Goal: Task Accomplishment & Management: Manage account settings

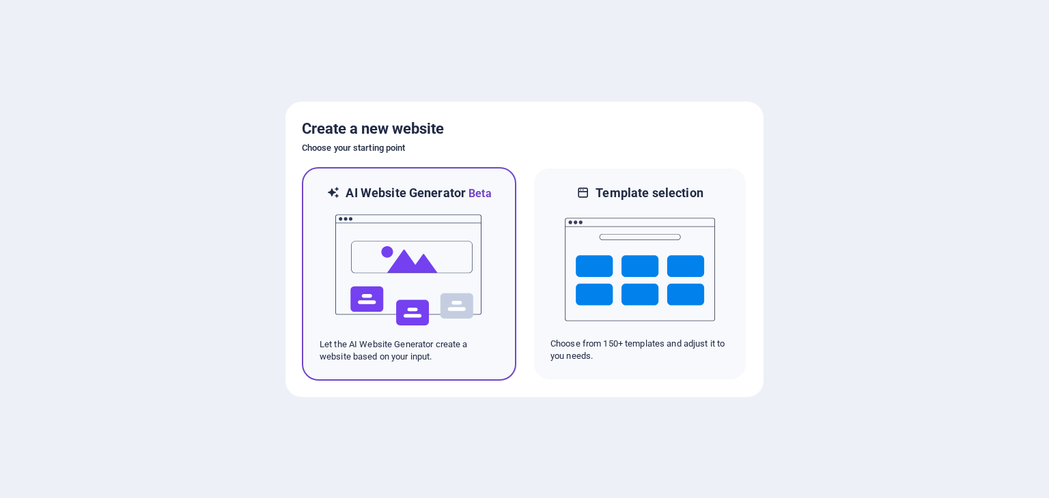
click at [413, 293] on img at bounding box center [409, 270] width 150 height 137
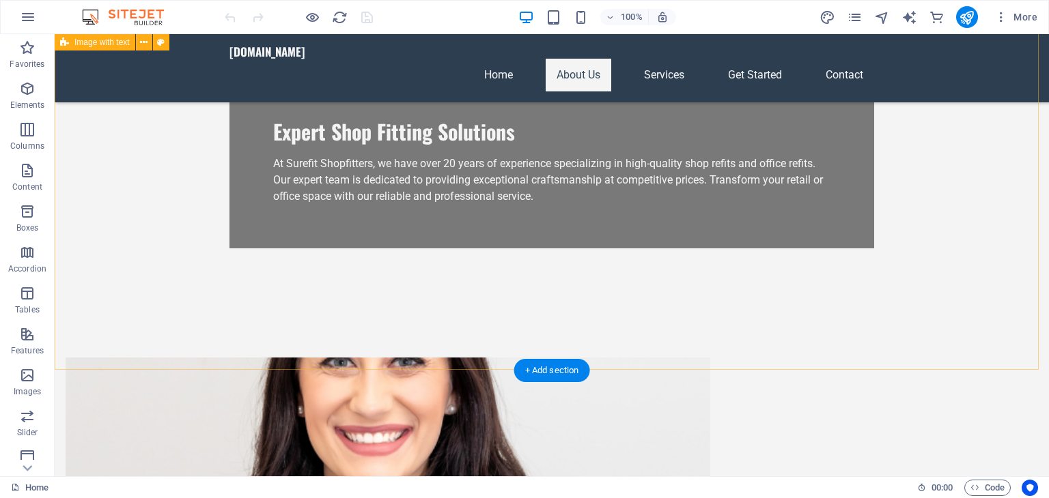
scroll to position [227, 0]
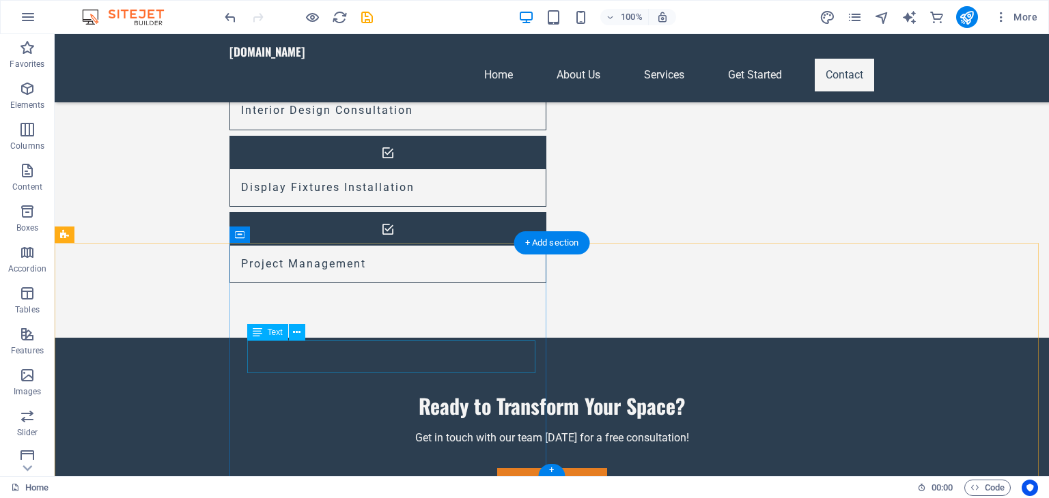
scroll to position [1400, 0]
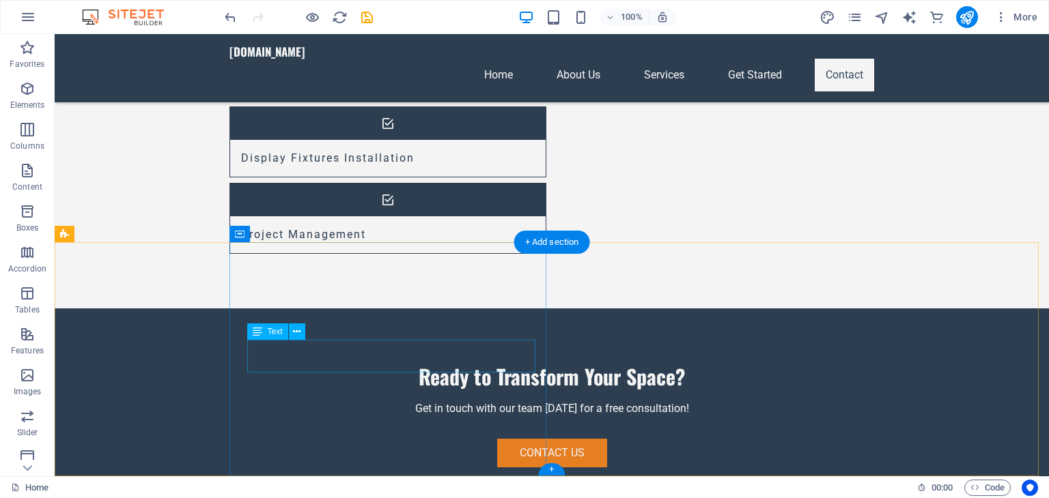
drag, startPoint x: 330, startPoint y: 364, endPoint x: 87, endPoint y: 367, distance: 242.4
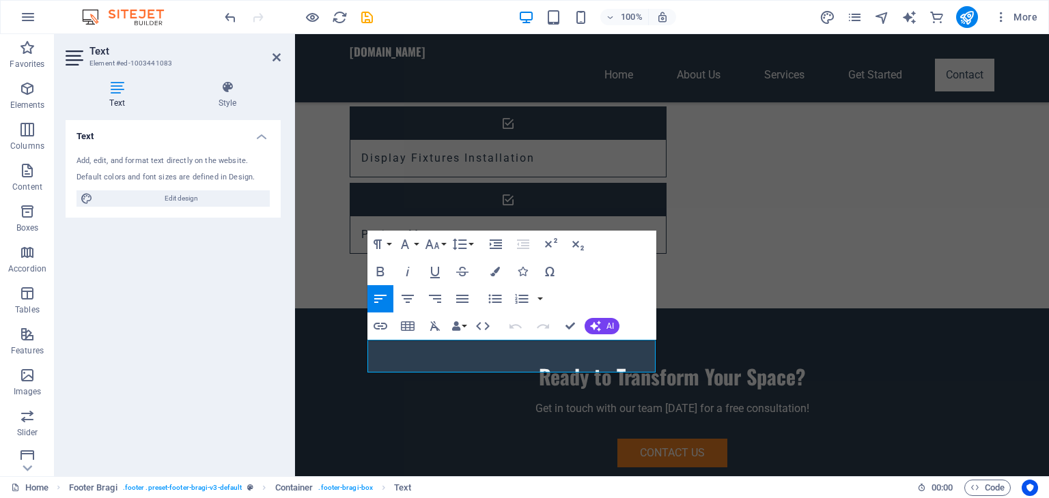
click at [144, 352] on div "Text Add, edit, and format text directly on the website. Default colors and fon…" at bounding box center [173, 292] width 215 height 345
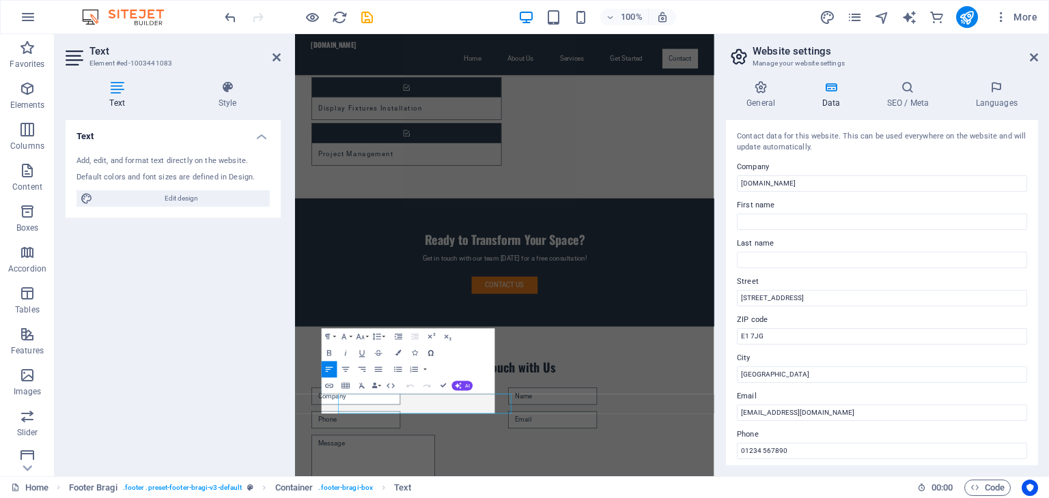
scroll to position [1106, 0]
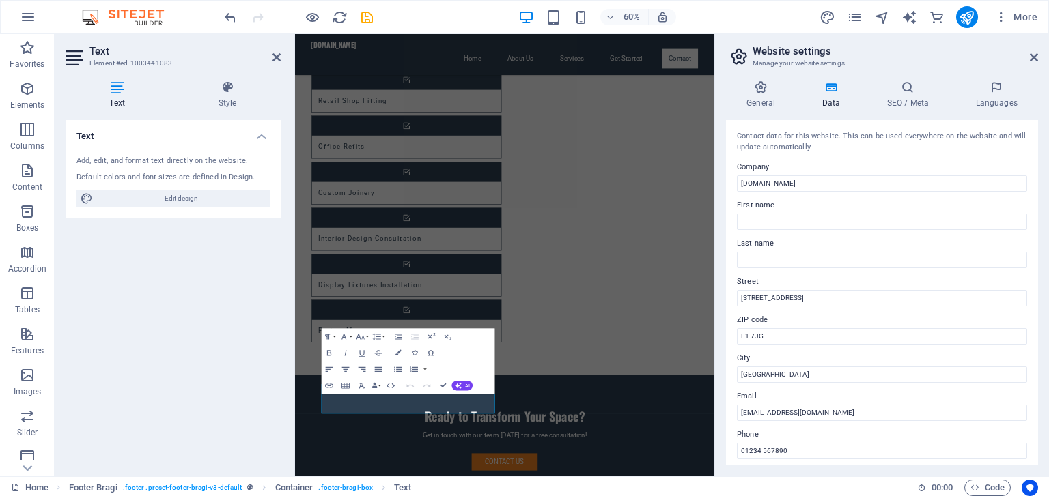
click at [152, 310] on div "Text Add, edit, and format text directly on the website. Default colors and fon…" at bounding box center [173, 292] width 215 height 345
click at [821, 300] on input "123 Refitting Ave" at bounding box center [882, 298] width 290 height 16
click at [821, 299] on input "123 Refitting Ave" at bounding box center [882, 298] width 290 height 16
paste input "30 Montalt Rd, Coventry CV3 5LU"
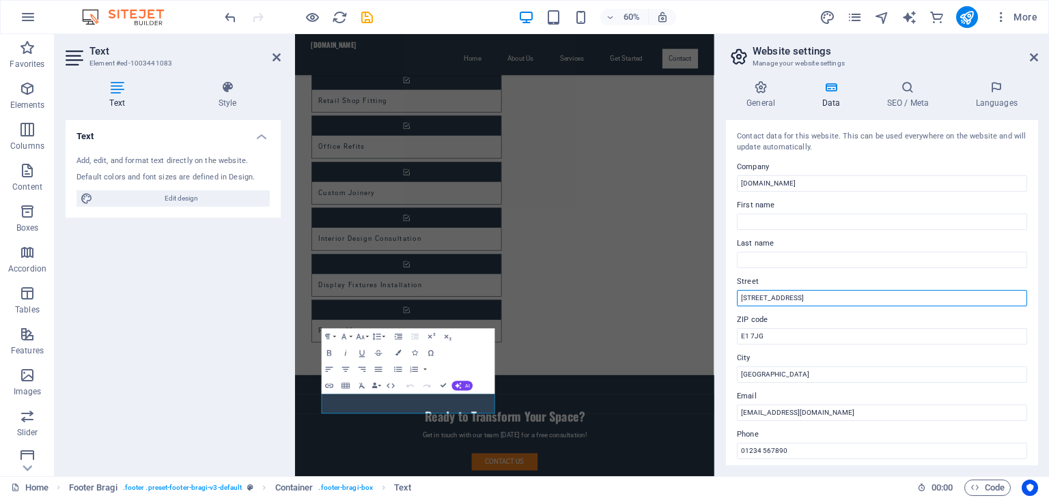
drag, startPoint x: 860, startPoint y: 298, endPoint x: 815, endPoint y: 300, distance: 45.1
click at [815, 300] on input "30 Montalt Rd, Coventry CV3 5LU" at bounding box center [882, 298] width 290 height 16
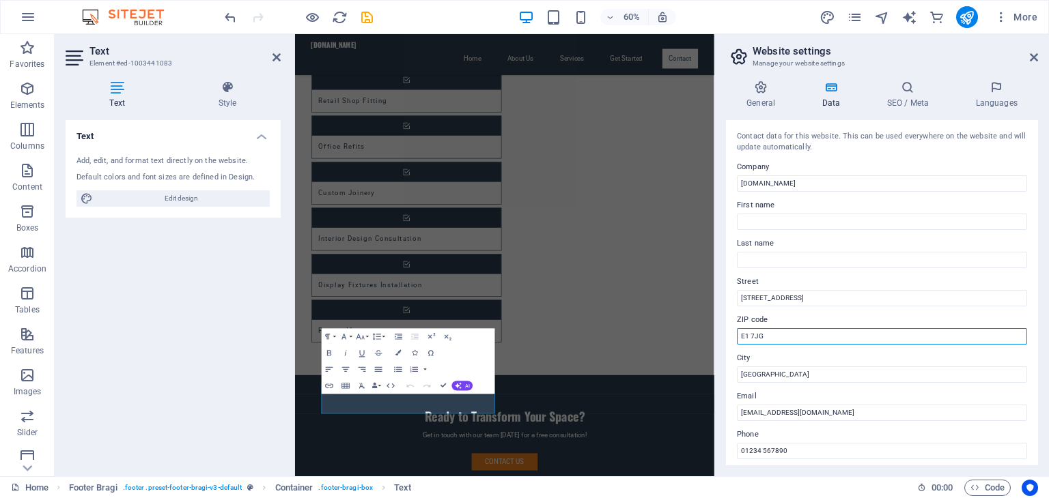
click at [765, 336] on input "E1 7JG" at bounding box center [882, 336] width 290 height 16
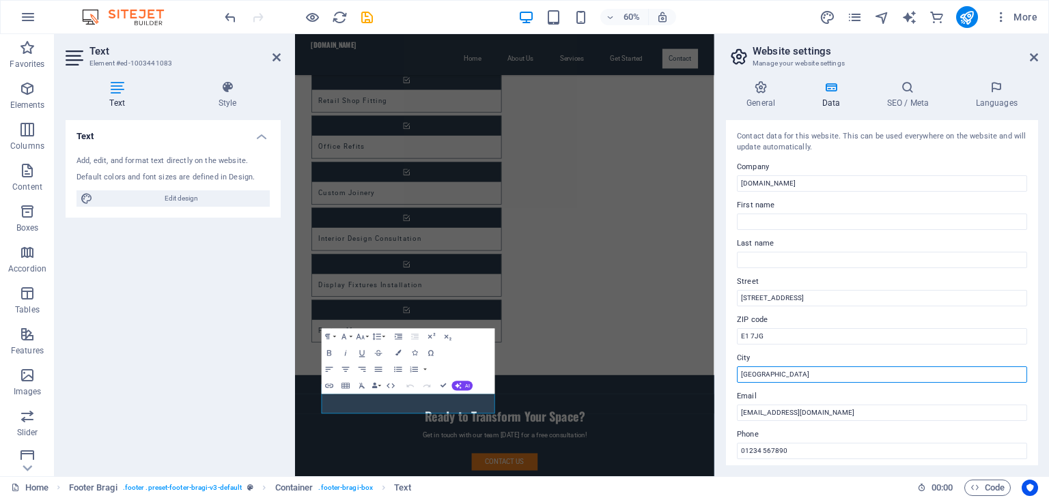
click at [767, 372] on input "London" at bounding box center [882, 375] width 290 height 16
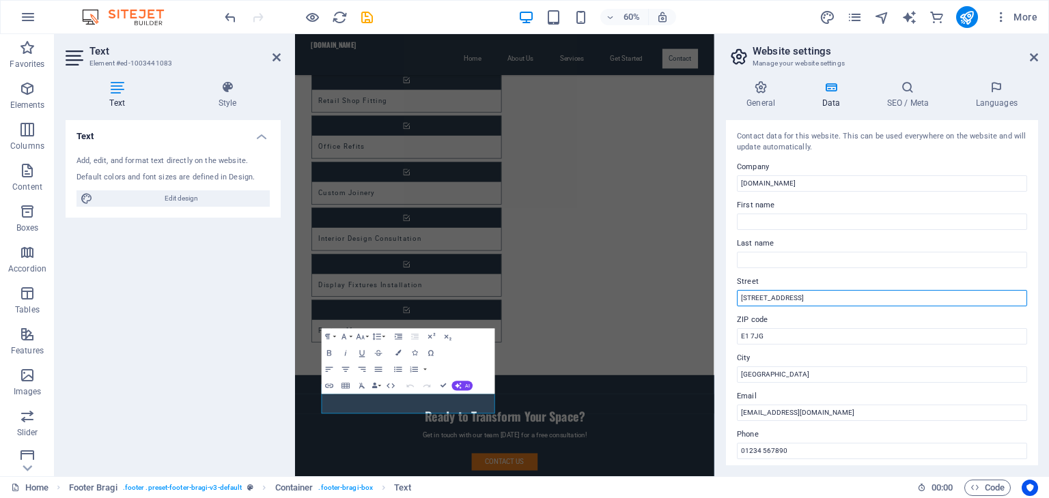
drag, startPoint x: 815, startPoint y: 300, endPoint x: 786, endPoint y: 304, distance: 29.0
click at [786, 304] on input "30 Montalt Rd, Coventry" at bounding box center [882, 298] width 290 height 16
type input "30 Montalt Rd,"
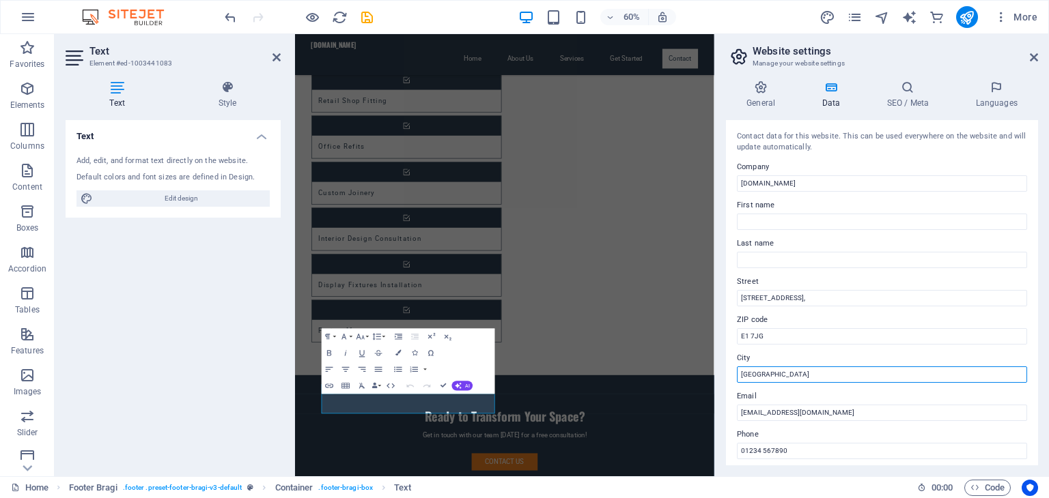
click at [765, 374] on input "London" at bounding box center [882, 375] width 290 height 16
paste input "Coventry"
type input "Coventry"
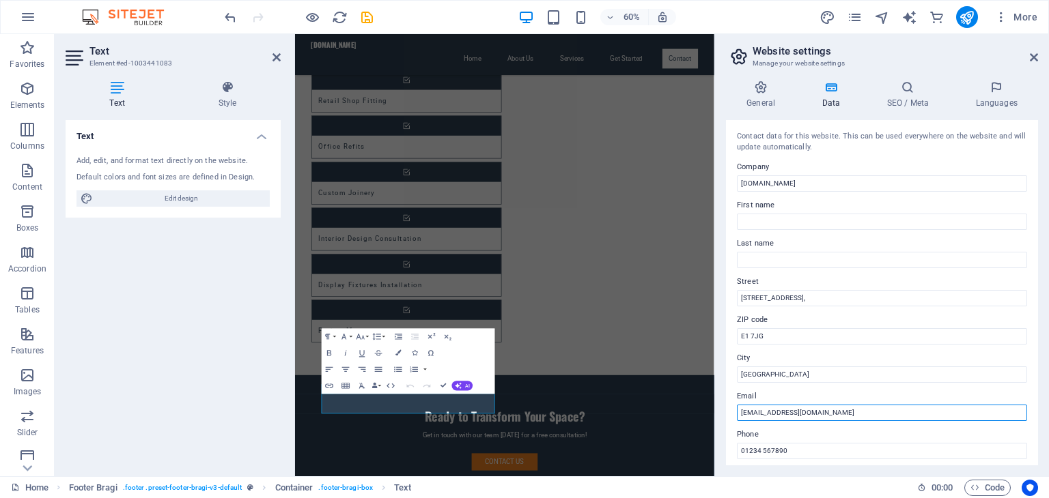
drag, startPoint x: 751, startPoint y: 412, endPoint x: 731, endPoint y: 416, distance: 20.2
click at [731, 416] on div "Contact data for this website. This can be used everywhere on the website and w…" at bounding box center [882, 292] width 312 height 345
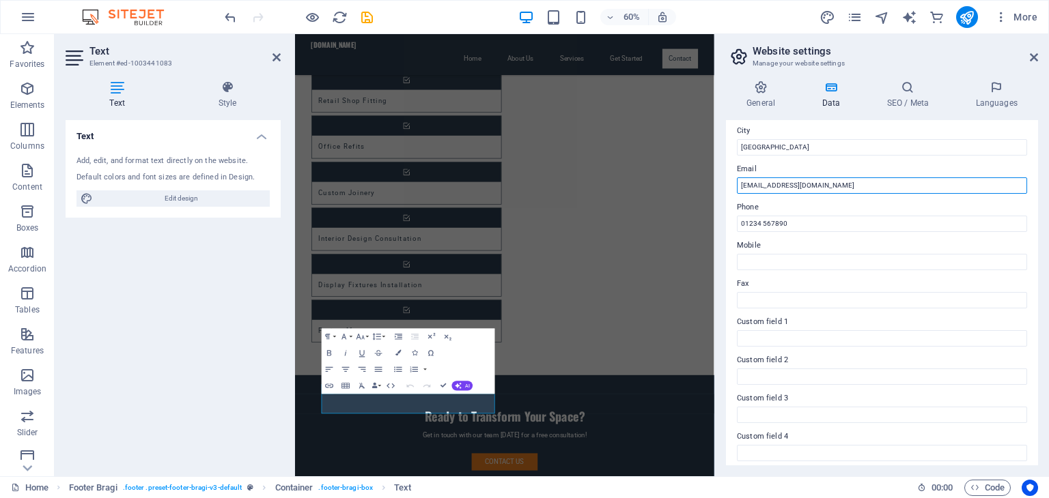
type input "suki@surefit-shopfitters.co.uk"
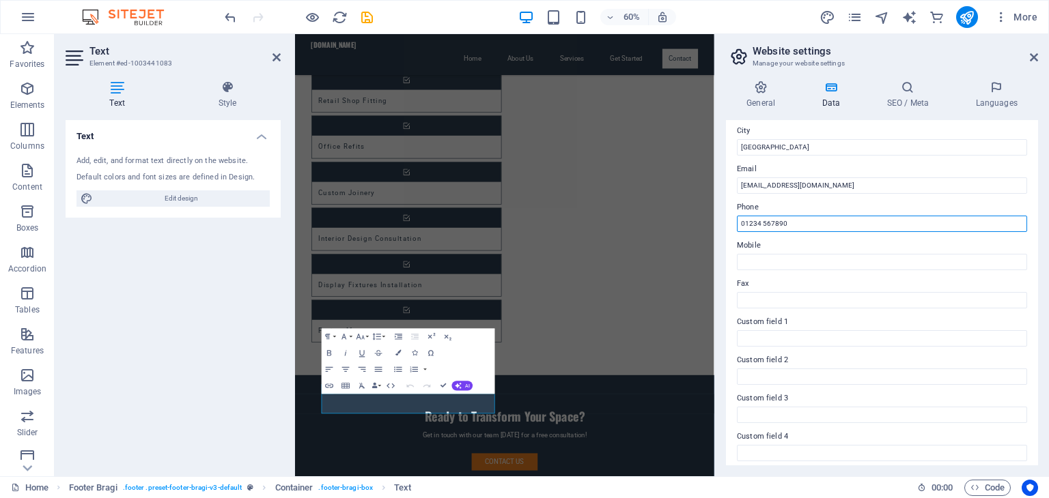
drag, startPoint x: 803, startPoint y: 225, endPoint x: 732, endPoint y: 223, distance: 71.0
click at [733, 223] on div "Contact data for this website. This can be used everywhere on the website and w…" at bounding box center [882, 292] width 312 height 345
paste input "7831 837816"
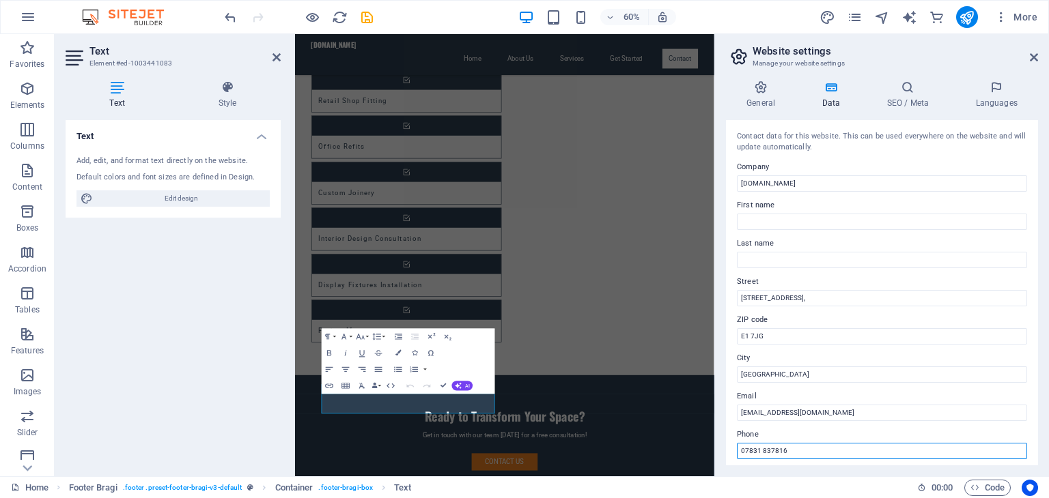
scroll to position [310, 0]
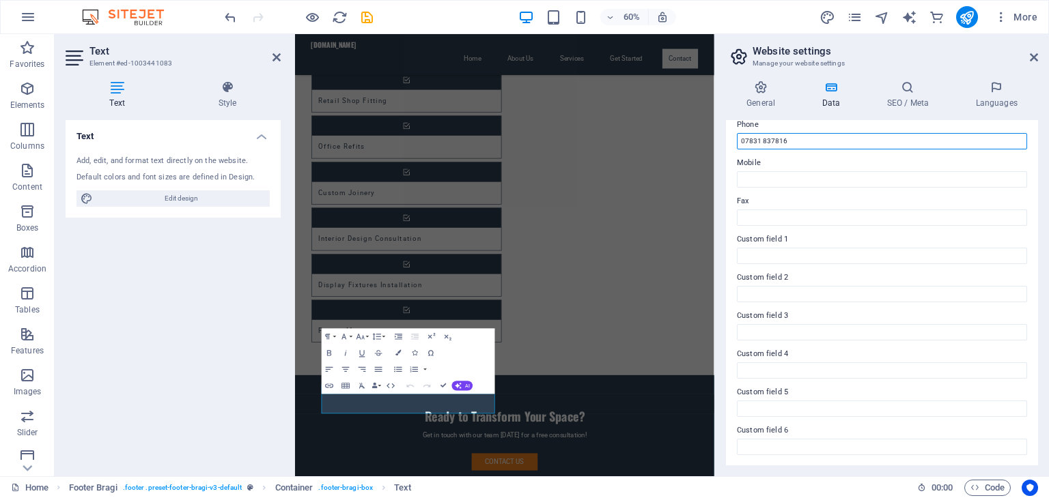
type input "07831 837816"
click at [178, 367] on div "Text Add, edit, and format text directly on the website. Default colors and fon…" at bounding box center [173, 292] width 215 height 345
click at [966, 15] on icon "publish" at bounding box center [967, 18] width 16 height 16
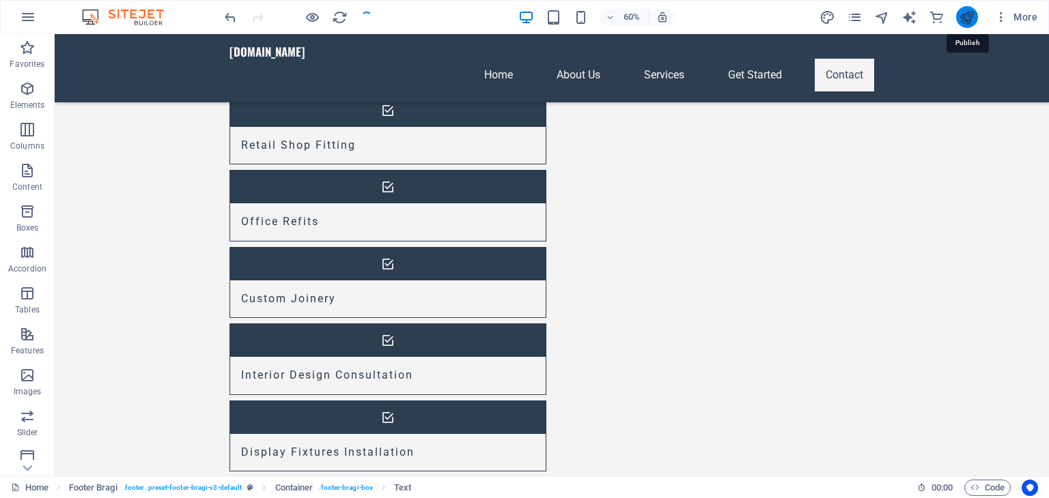
checkbox input "false"
